Goal: Transaction & Acquisition: Obtain resource

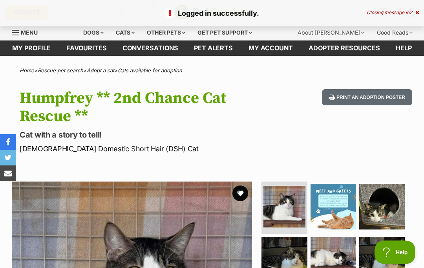
click at [161, 55] on link "Conversations" at bounding box center [150, 47] width 71 height 15
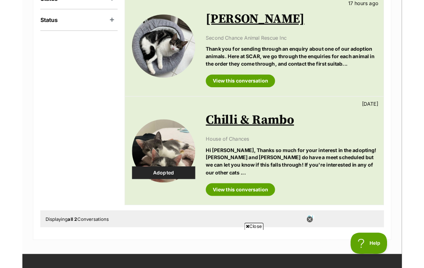
scroll to position [139, 0]
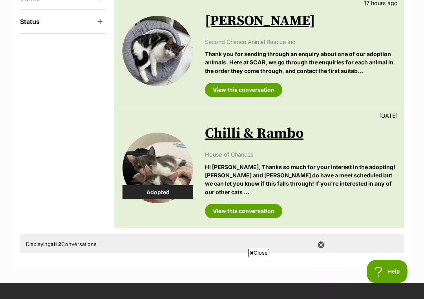
click at [270, 91] on link "View this conversation" at bounding box center [243, 90] width 77 height 14
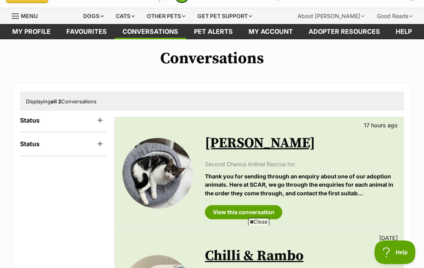
scroll to position [0, 0]
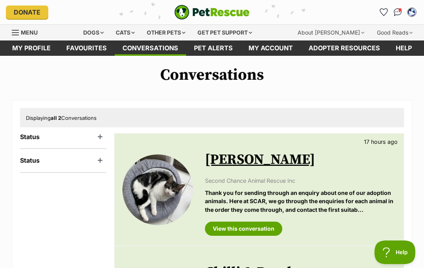
click at [398, 12] on img "Conversations" at bounding box center [398, 12] width 8 height 8
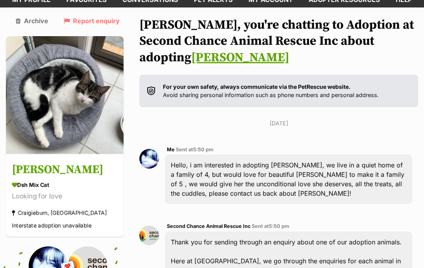
scroll to position [38, 0]
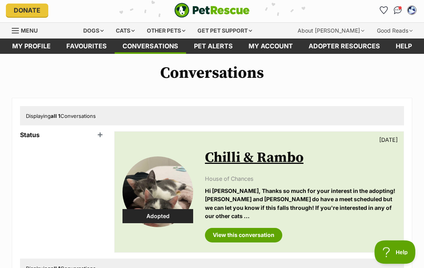
scroll to position [2, 0]
click at [400, 12] on img "Conversations" at bounding box center [398, 10] width 8 height 8
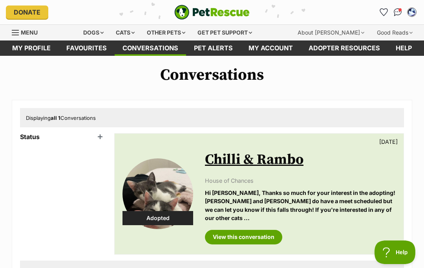
click at [265, 230] on link "View this conversation" at bounding box center [243, 237] width 77 height 14
click at [397, 13] on img "Conversations" at bounding box center [398, 12] width 8 height 8
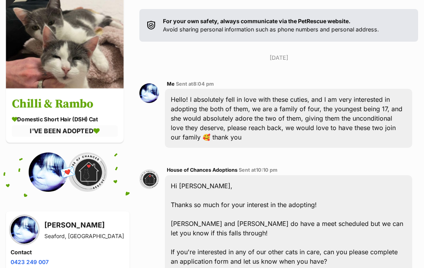
scroll to position [113, 0]
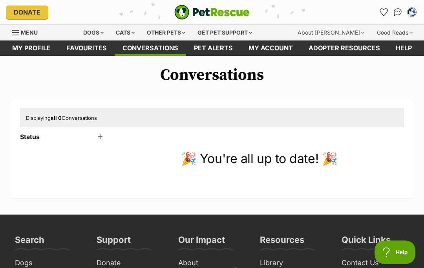
click at [411, 11] on img "My account" at bounding box center [412, 12] width 8 height 8
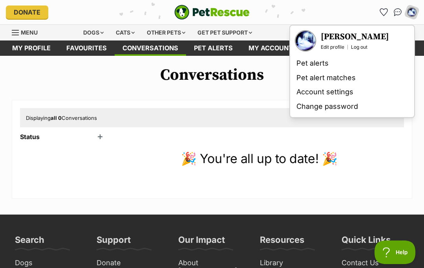
click at [386, 41] on div "Jody Carroll Edit profile Log out" at bounding box center [352, 40] width 121 height 27
click at [362, 49] on link "Log out" at bounding box center [359, 47] width 16 height 6
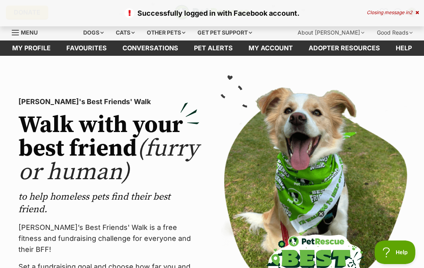
click at [126, 35] on div "Cats" at bounding box center [125, 33] width 30 height 16
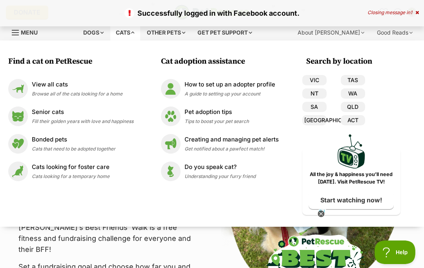
click at [44, 91] on span "Browse all of the cats looking for a home" at bounding box center [77, 94] width 91 height 6
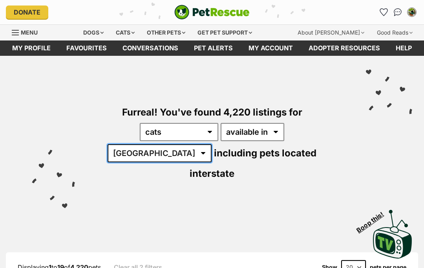
click at [212, 144] on select "Australia ACT NSW NT QLD SA TAS VIC WA" at bounding box center [160, 153] width 104 height 18
select select "VIC"
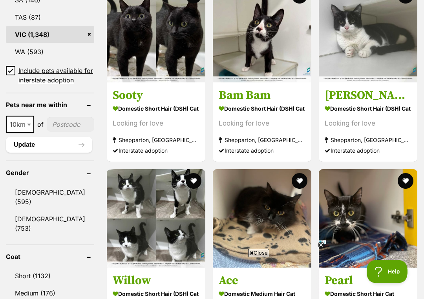
click at [20, 211] on link "[DEMOGRAPHIC_DATA] (753)" at bounding box center [50, 224] width 88 height 26
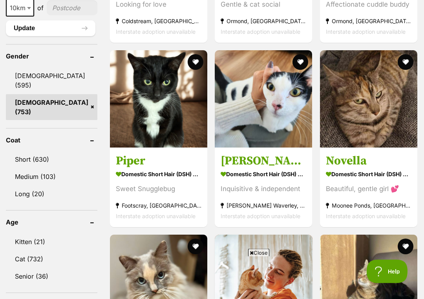
scroll to position [681, 0]
click at [20, 251] on link "Cat (732)" at bounding box center [51, 259] width 91 height 16
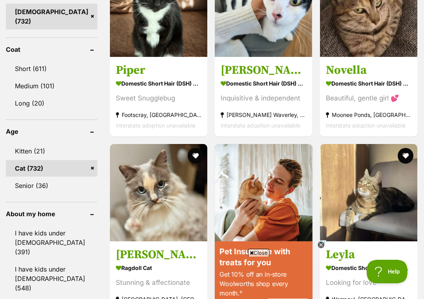
scroll to position [773, 0]
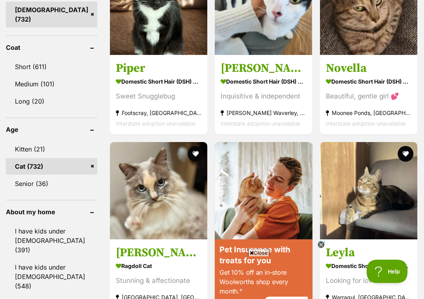
click at [203, 146] on button "favourite" at bounding box center [196, 154] width 16 height 16
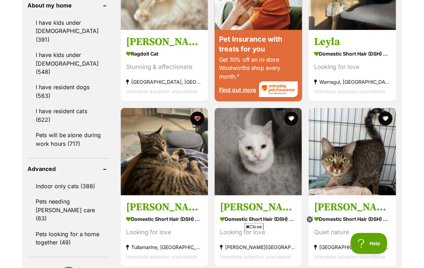
scroll to position [865, 0]
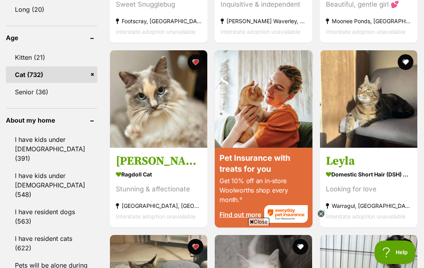
click at [185, 94] on img at bounding box center [158, 98] width 97 height 97
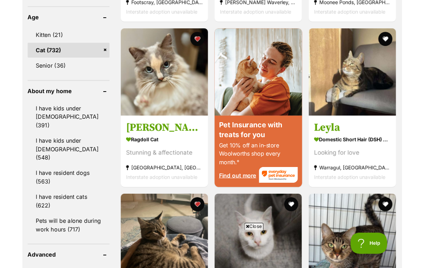
scroll to position [883, 0]
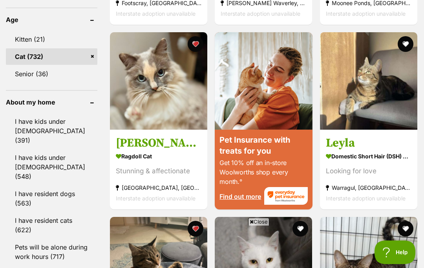
click at [221, 6] on icon at bounding box center [224, 2] width 6 height 5
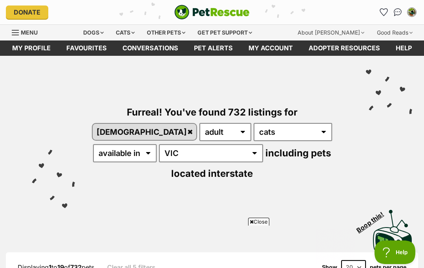
scroll to position [0, 0]
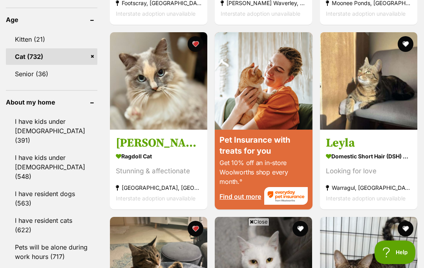
click at [203, 36] on button "favourite" at bounding box center [196, 44] width 16 height 16
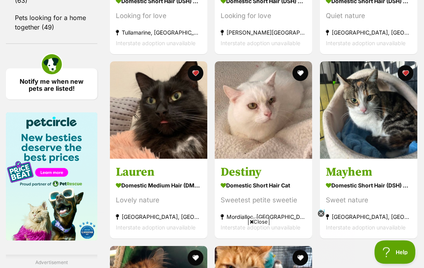
scroll to position [1223, 0]
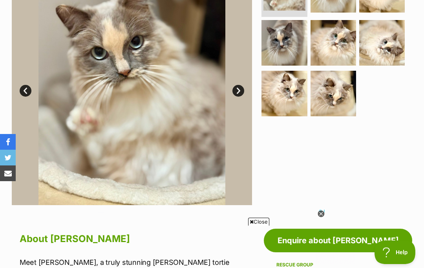
click at [289, 88] on img at bounding box center [284, 94] width 46 height 46
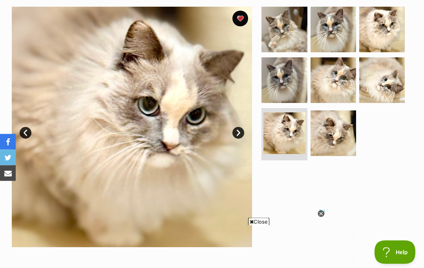
scroll to position [157, 0]
click at [334, 80] on img at bounding box center [334, 80] width 46 height 46
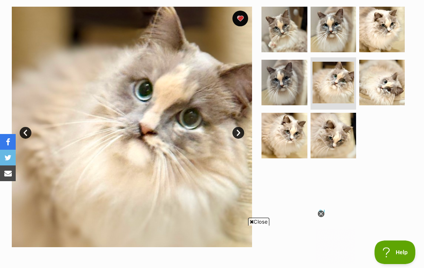
click at [286, 80] on img at bounding box center [284, 83] width 46 height 46
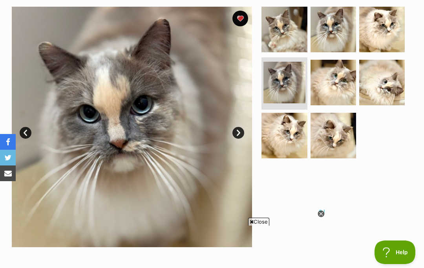
click at [347, 37] on img at bounding box center [334, 30] width 46 height 46
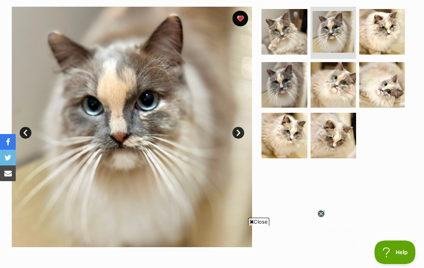
click at [393, 32] on img at bounding box center [382, 32] width 46 height 46
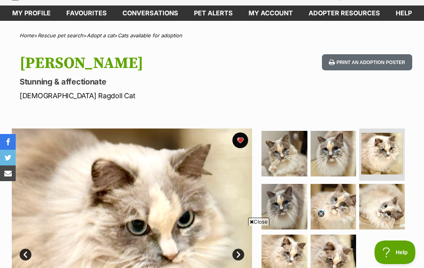
scroll to position [0, 0]
